Goal: Task Accomplishment & Management: Manage account settings

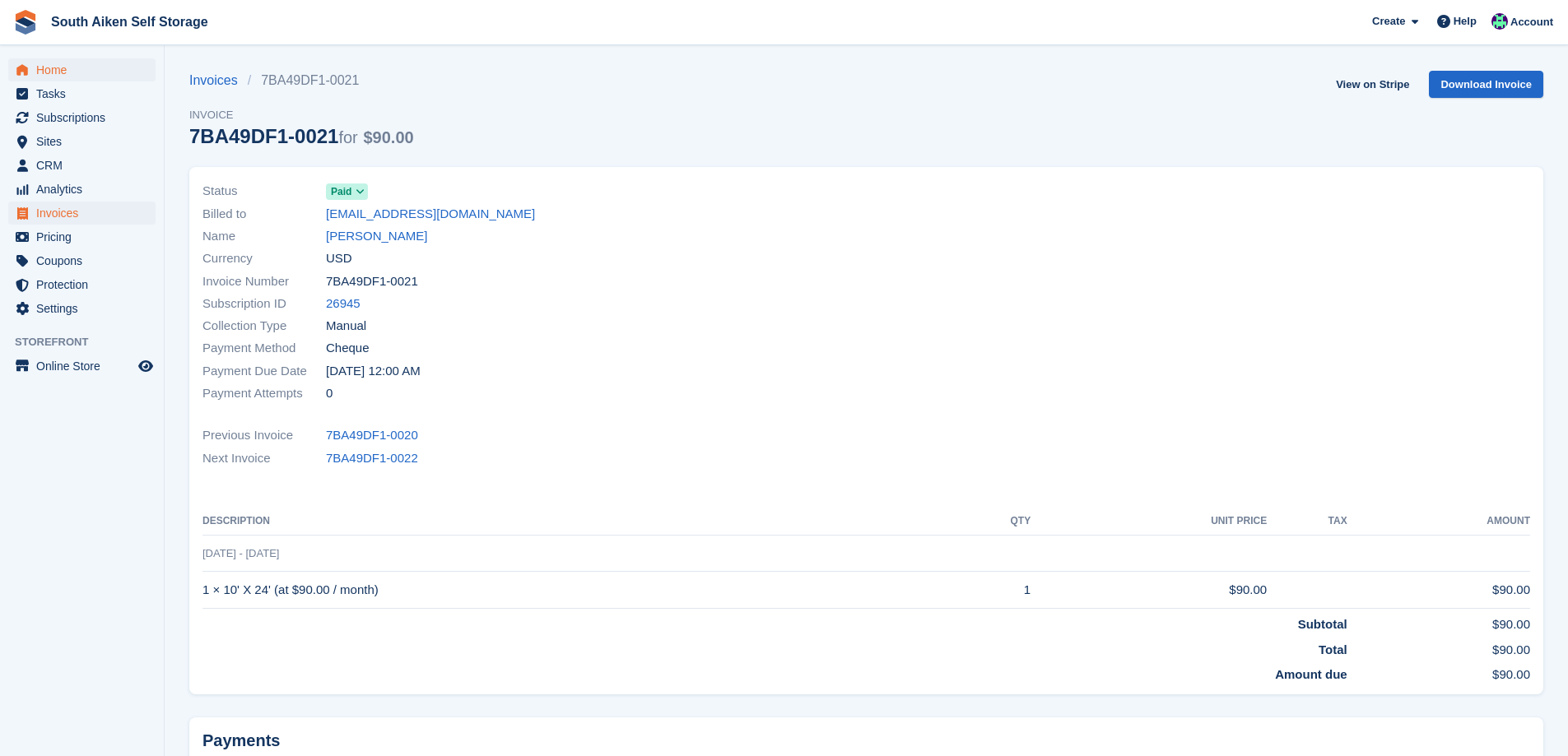
scroll to position [83, 0]
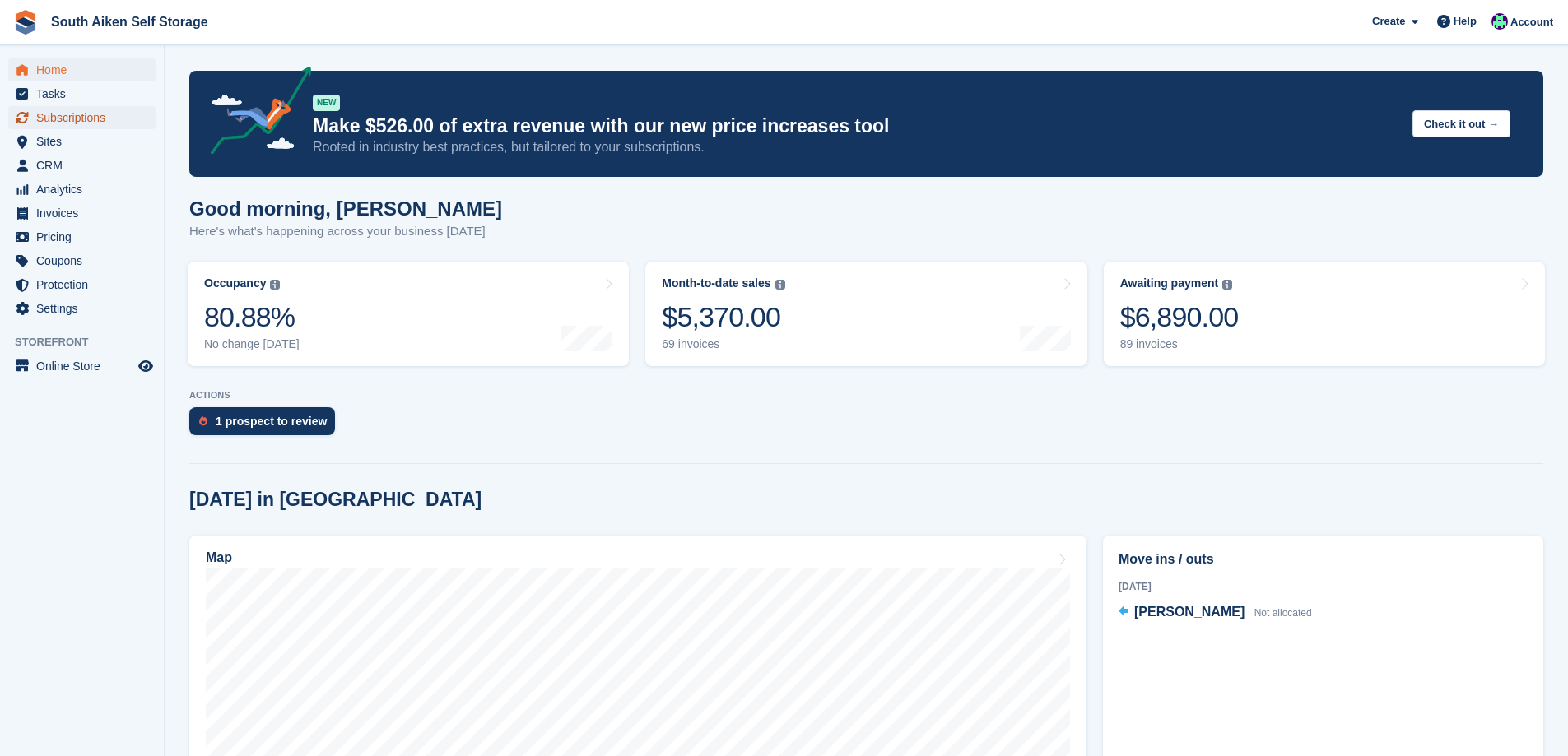
click at [97, 115] on span "Subscriptions" at bounding box center [85, 117] width 99 height 23
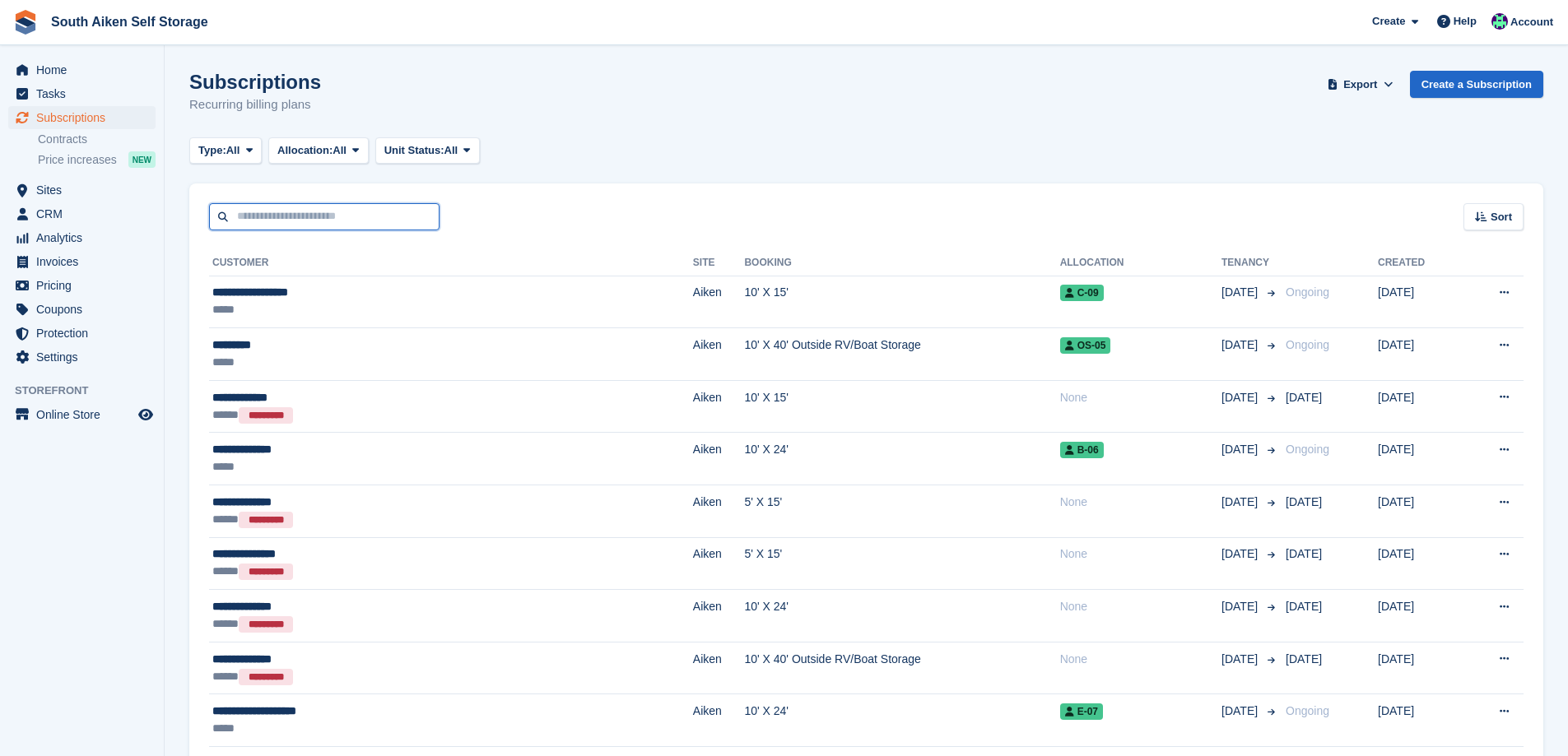
click at [321, 223] on input "text" at bounding box center [324, 217] width 230 height 28
type input "********"
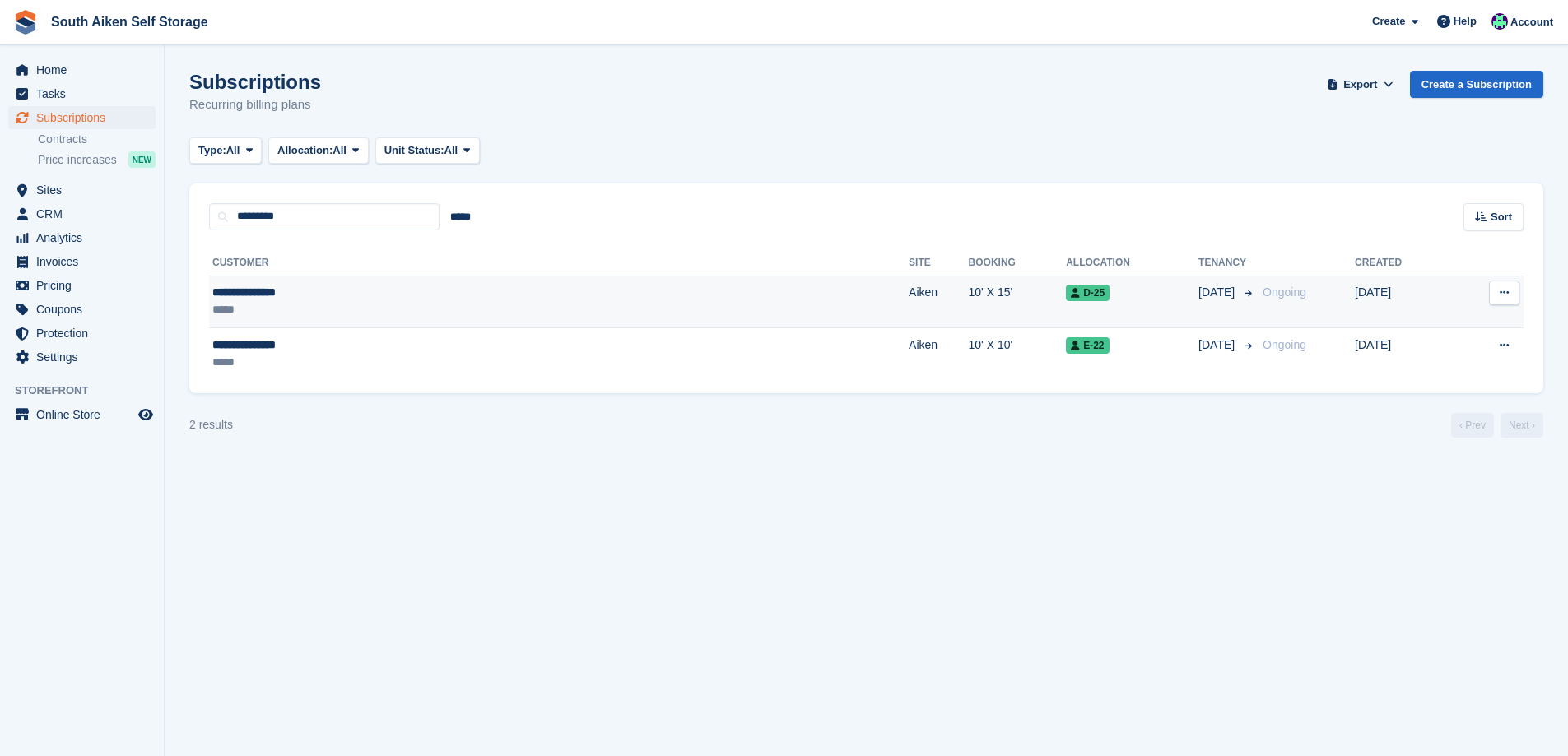
click at [908, 289] on td "Aiken" at bounding box center [938, 301] width 60 height 52
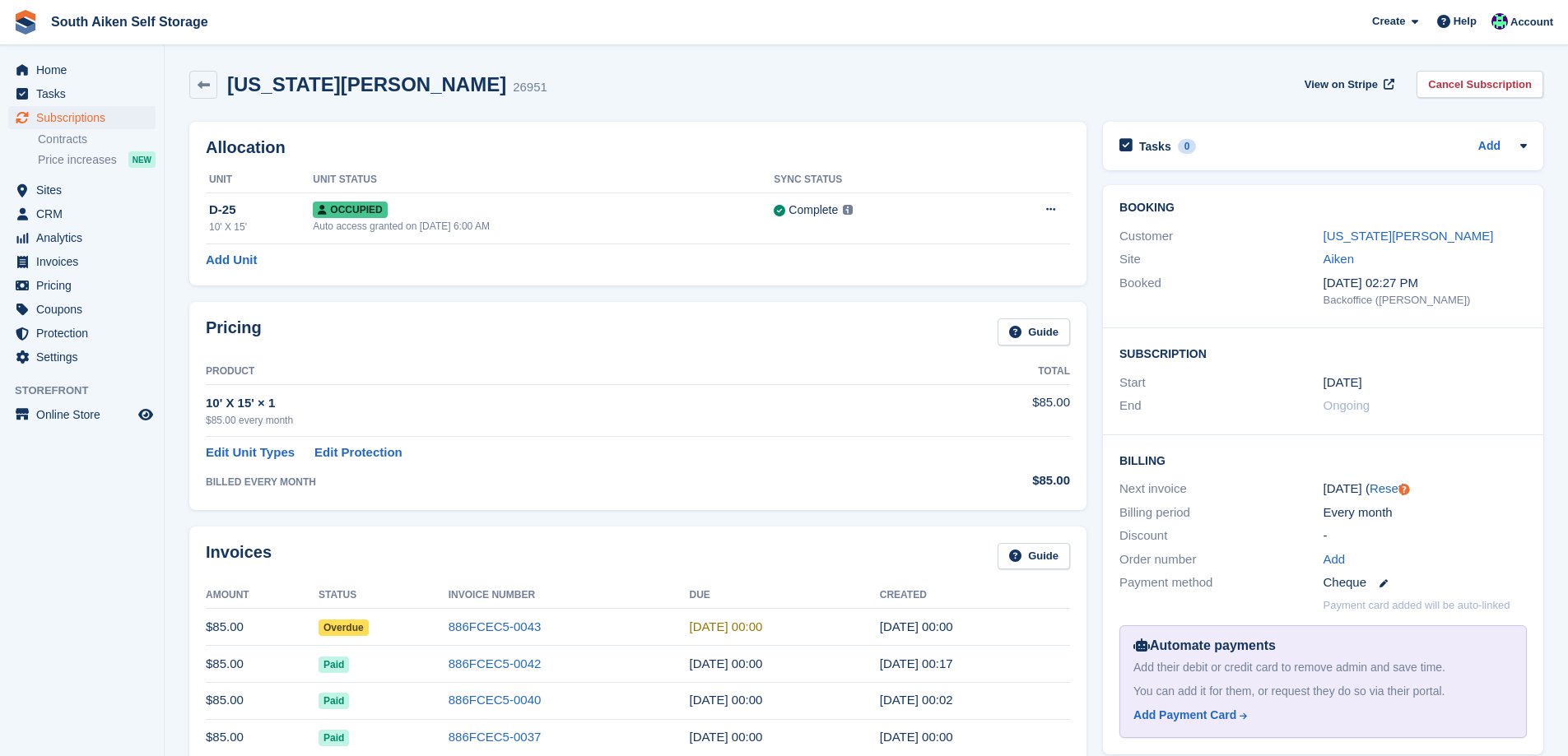
click at [1381, 587] on div "Cheque" at bounding box center [1425, 582] width 204 height 19
click at [1380, 585] on icon at bounding box center [1383, 583] width 8 height 8
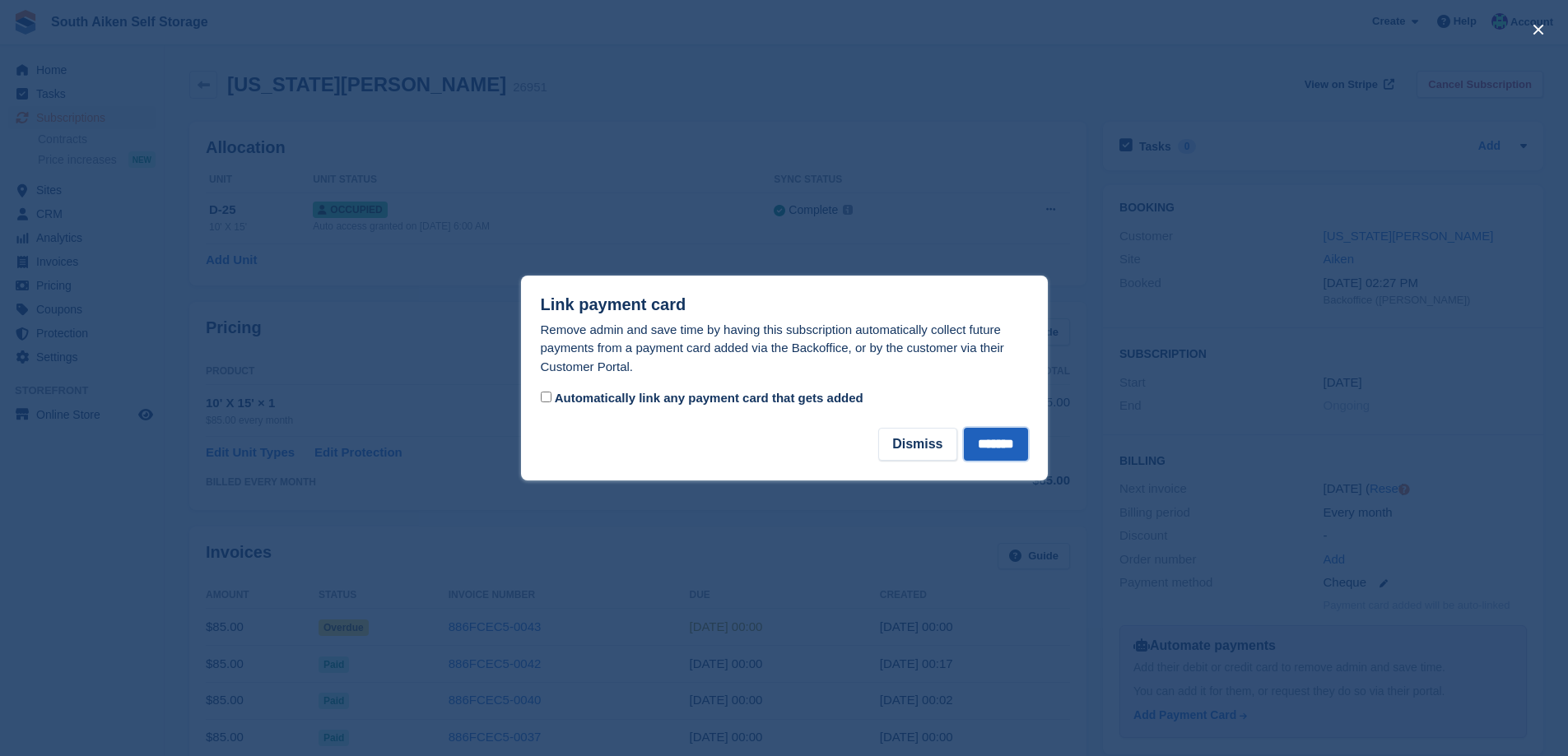
click at [976, 442] on input "*******" at bounding box center [996, 443] width 64 height 33
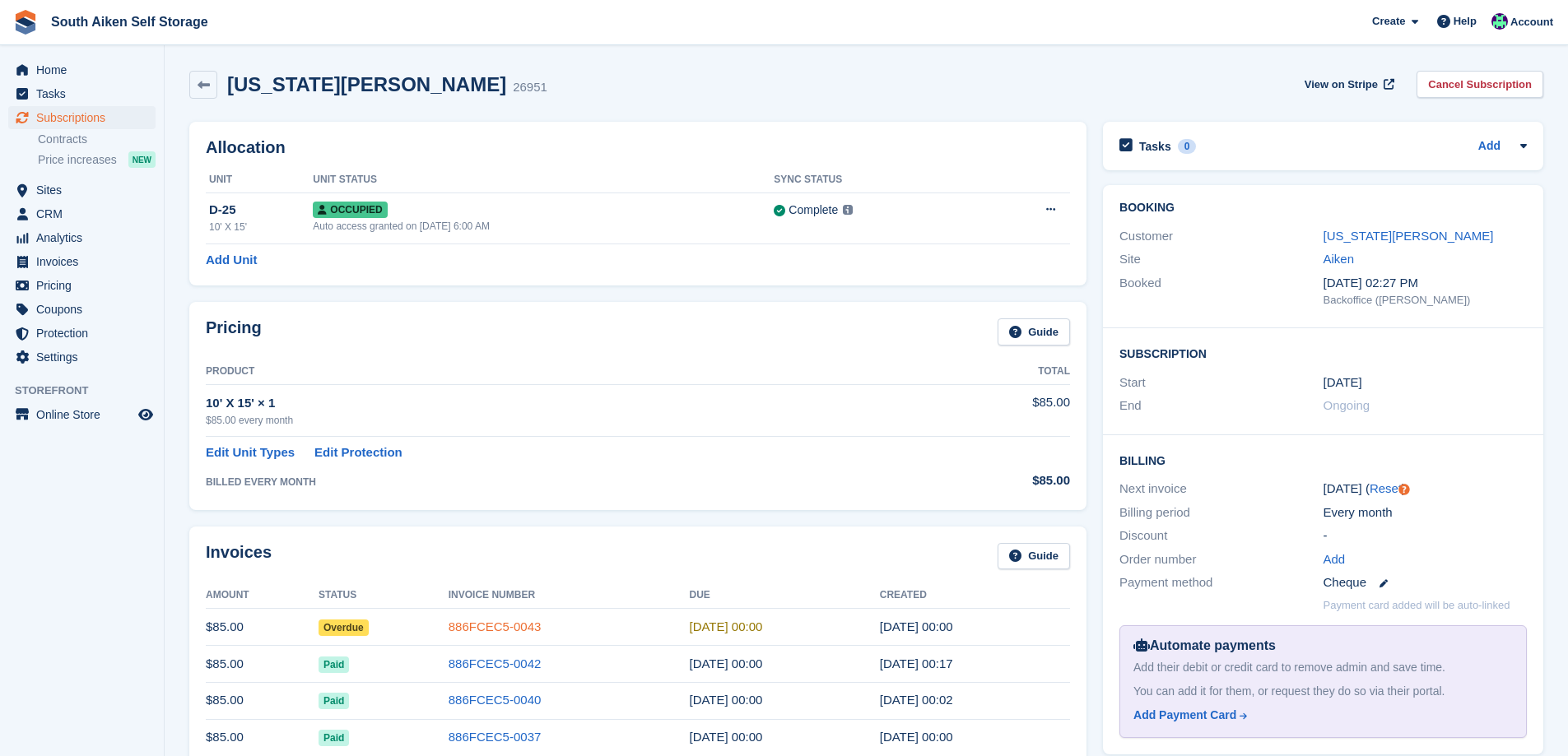
click at [491, 622] on link "886FCEC5-0043" at bounding box center [495, 626] width 93 height 14
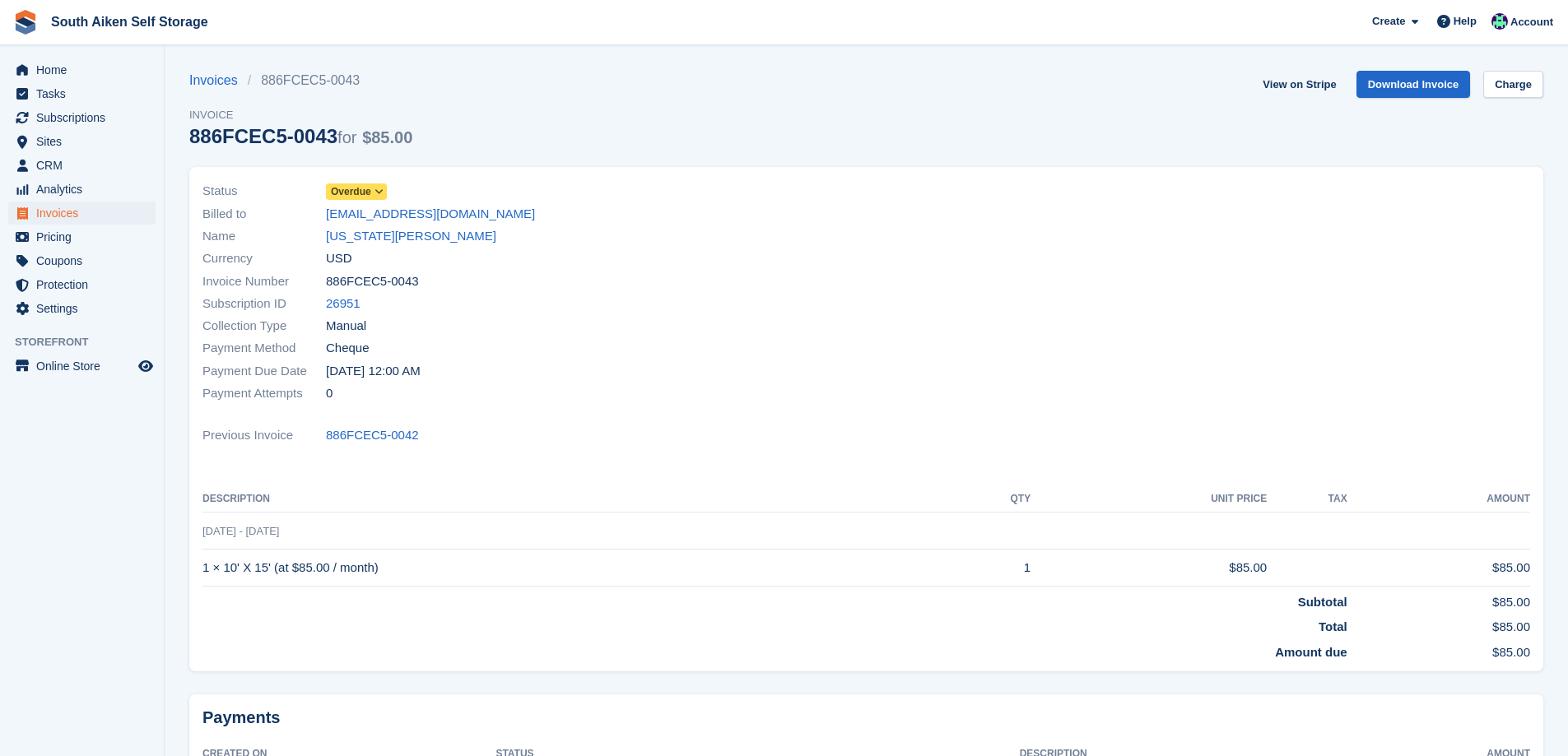
click at [374, 191] on icon at bounding box center [379, 191] width 9 height 10
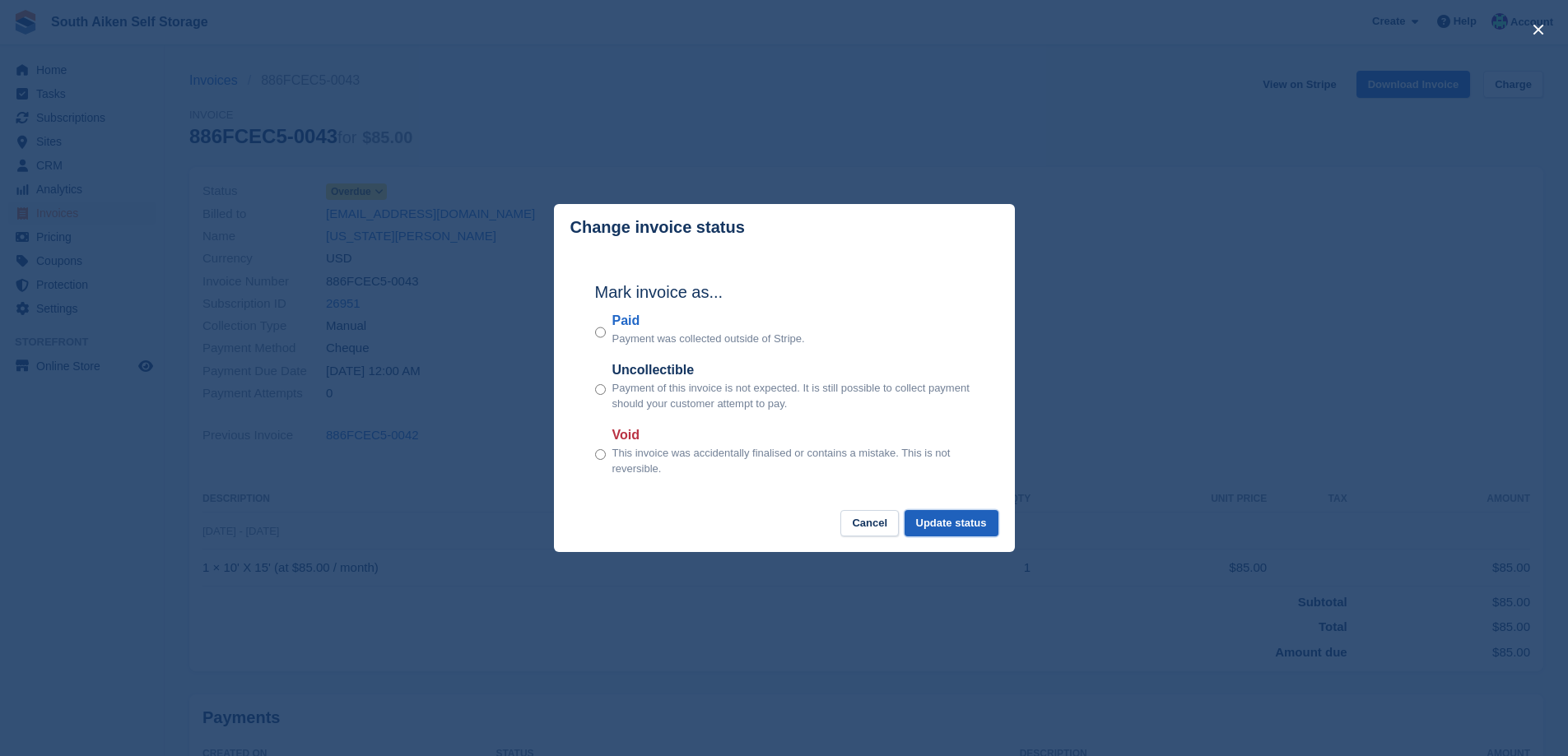
click at [950, 524] on button "Update status" at bounding box center [951, 523] width 94 height 28
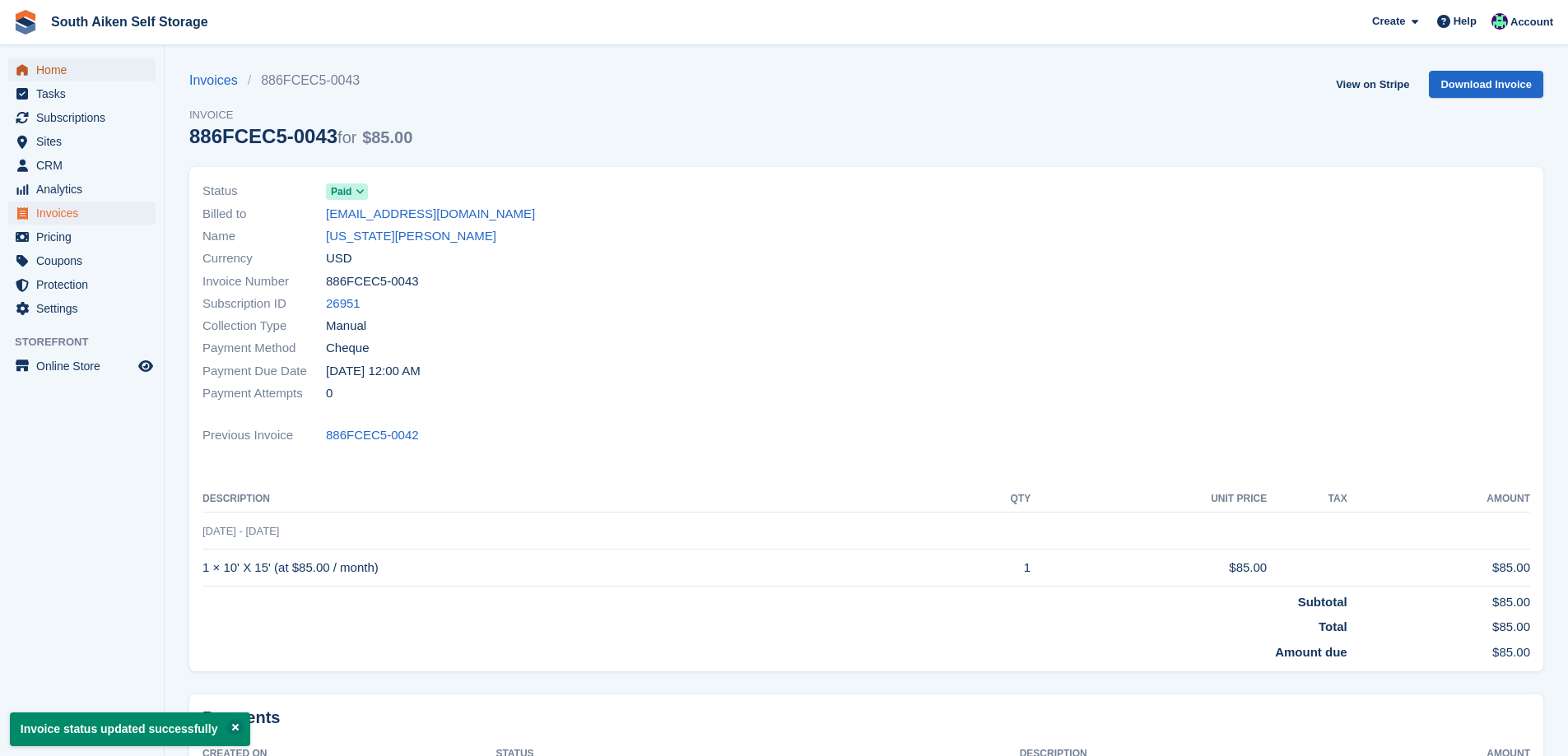
click at [57, 72] on span "Home" at bounding box center [85, 70] width 99 height 23
